Goal: Task Accomplishment & Management: Manage account settings

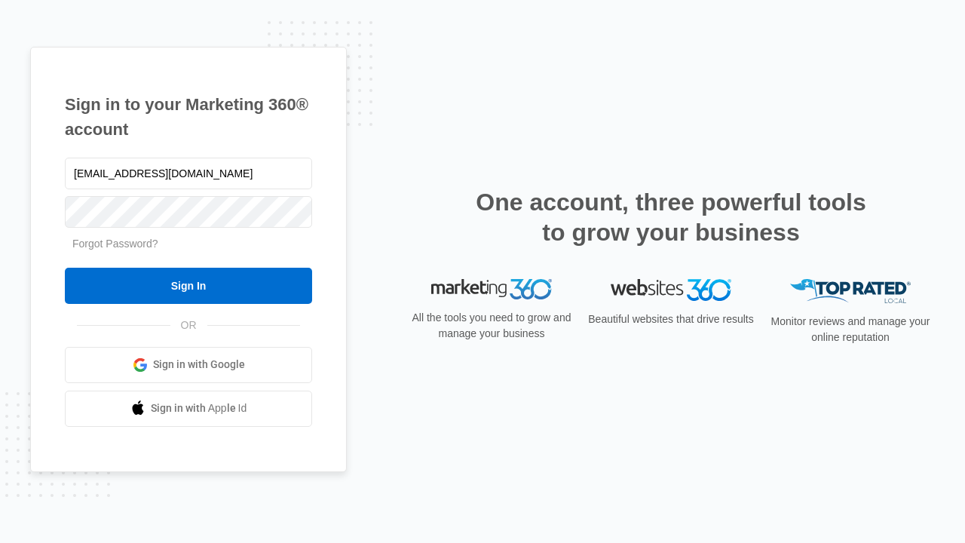
type input "[EMAIL_ADDRESS][DOMAIN_NAME]"
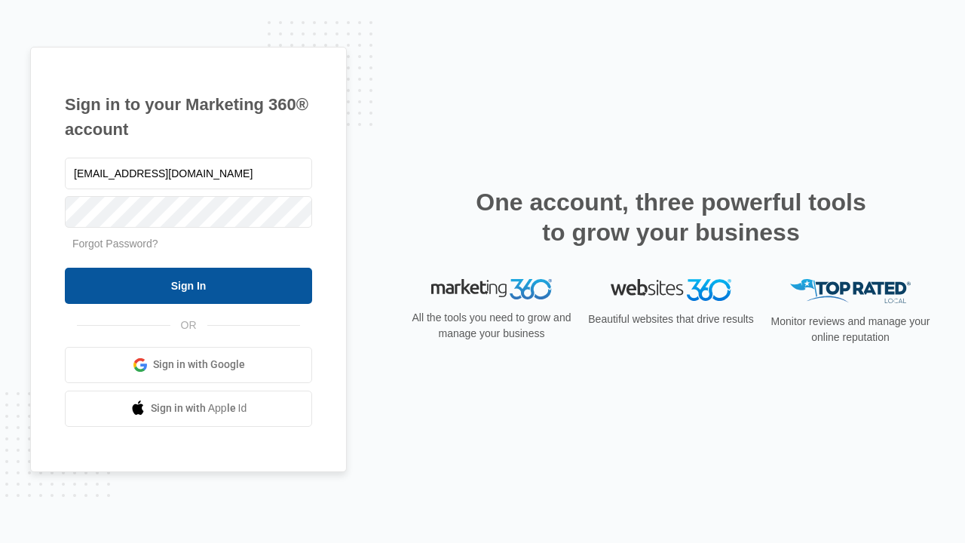
click at [188, 285] on input "Sign In" at bounding box center [188, 286] width 247 height 36
